Goal: Information Seeking & Learning: Find contact information

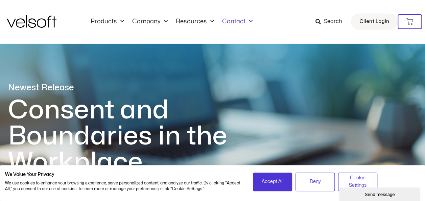
click at [229, 21] on link "Contact" at bounding box center [237, 21] width 39 height 7
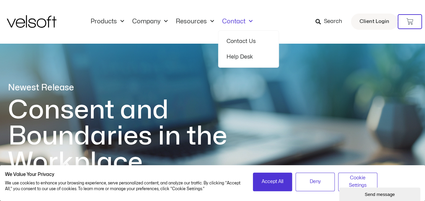
click at [242, 37] on link "Contact Us" at bounding box center [249, 41] width 44 height 16
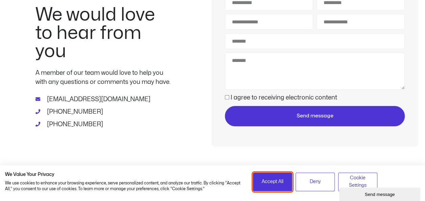
click at [278, 178] on span "Accept All" at bounding box center [273, 181] width 22 height 7
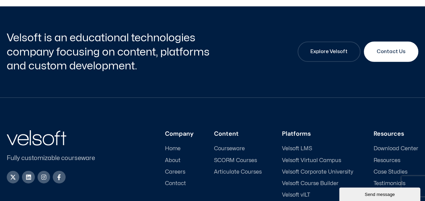
scroll to position [1094, 0]
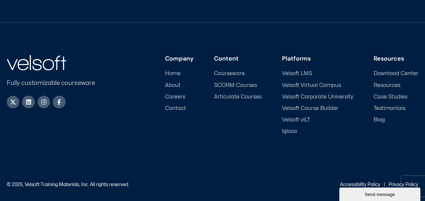
click at [182, 107] on span "Contact" at bounding box center [175, 108] width 21 height 6
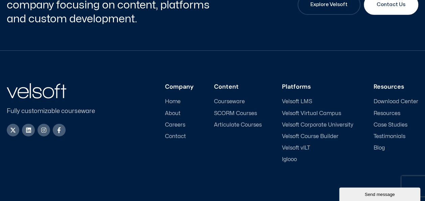
scroll to position [1094, 0]
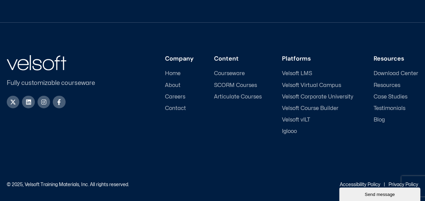
click at [392, 182] on link "Privacy Policy" at bounding box center [404, 184] width 30 height 4
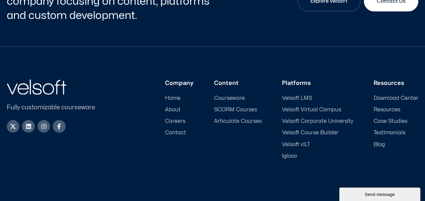
scroll to position [954, 0]
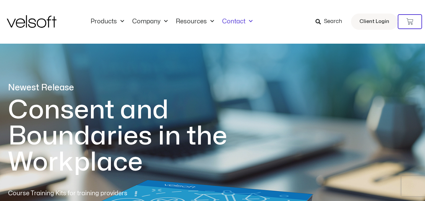
click at [238, 22] on link "Contact" at bounding box center [237, 21] width 39 height 7
click at [239, 18] on link "Contact" at bounding box center [237, 21] width 39 height 7
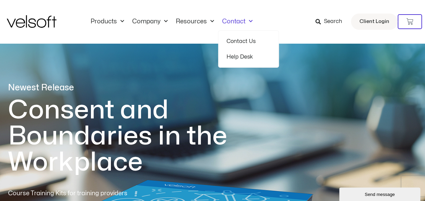
click at [236, 38] on link "Contact Us" at bounding box center [249, 41] width 44 height 16
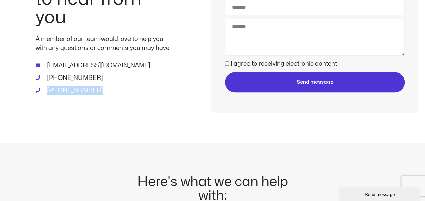
drag, startPoint x: 101, startPoint y: 87, endPoint x: 47, endPoint y: 86, distance: 54.8
click at [47, 86] on li "[PHONE_NUMBER]" at bounding box center [103, 90] width 135 height 9
copy span "[PHONE_NUMBER]"
